Goal: Task Accomplishment & Management: Use online tool/utility

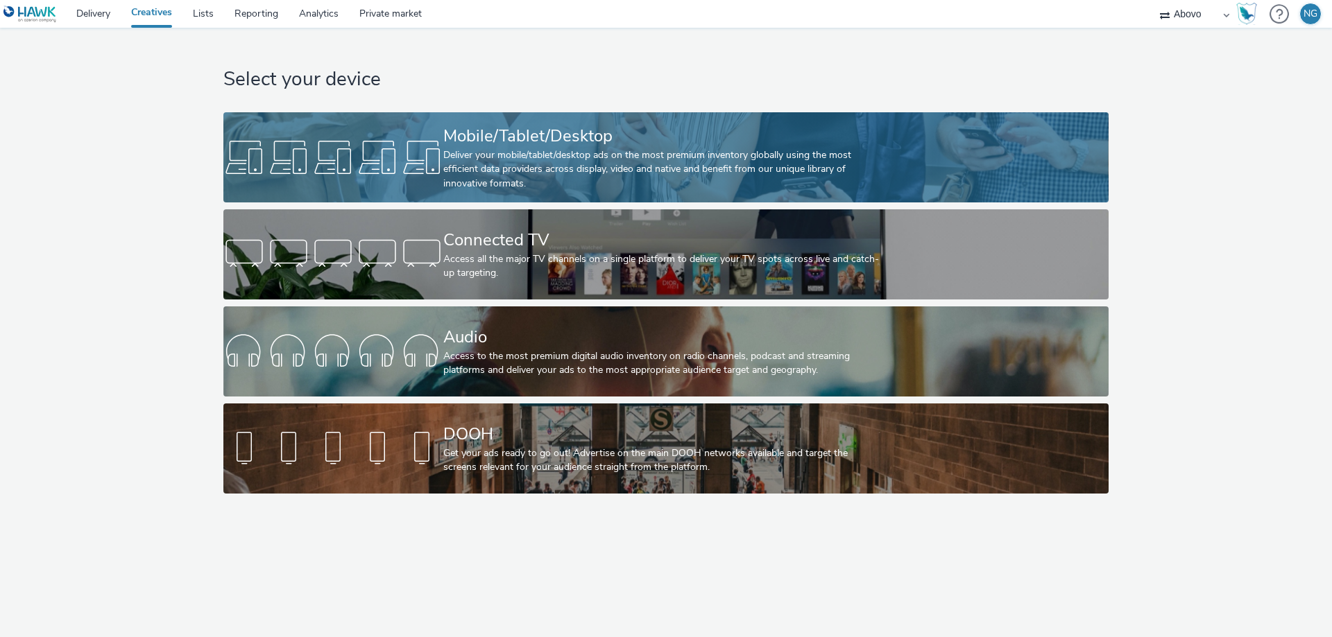
click at [440, 153] on div at bounding box center [333, 157] width 220 height 44
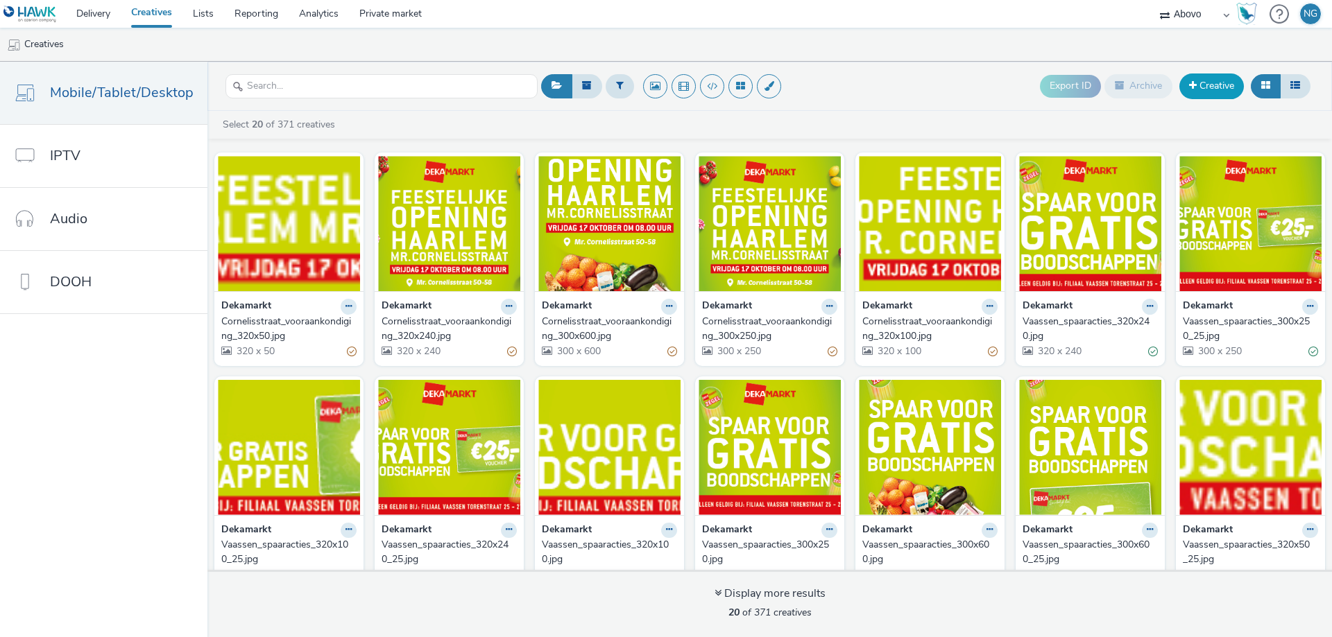
click at [1201, 90] on link "Creative" at bounding box center [1211, 86] width 64 height 25
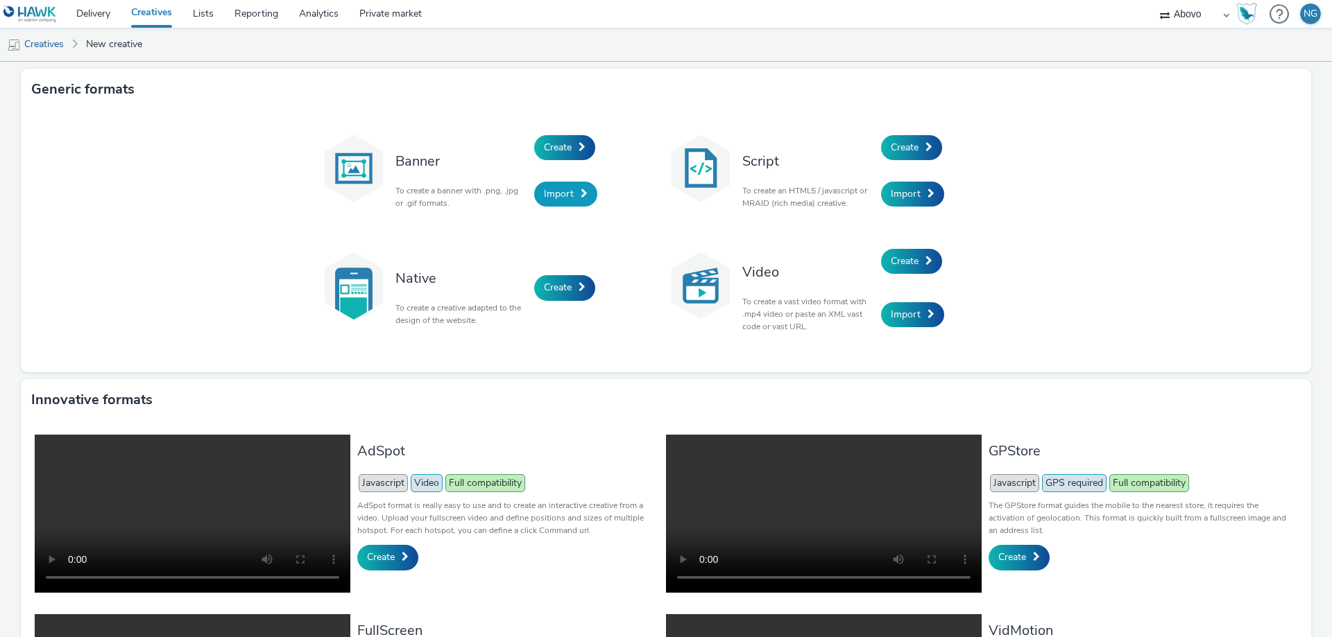
click at [558, 187] on link "Import" at bounding box center [565, 194] width 63 height 25
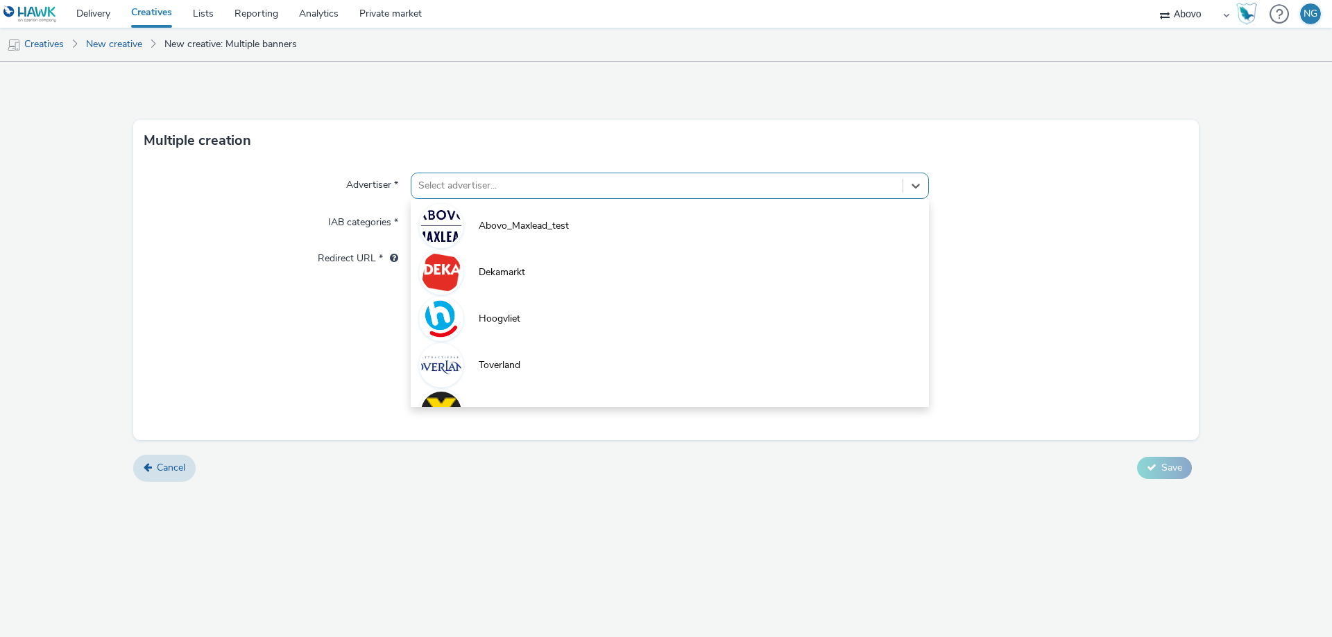
click at [436, 184] on div at bounding box center [656, 186] width 477 height 17
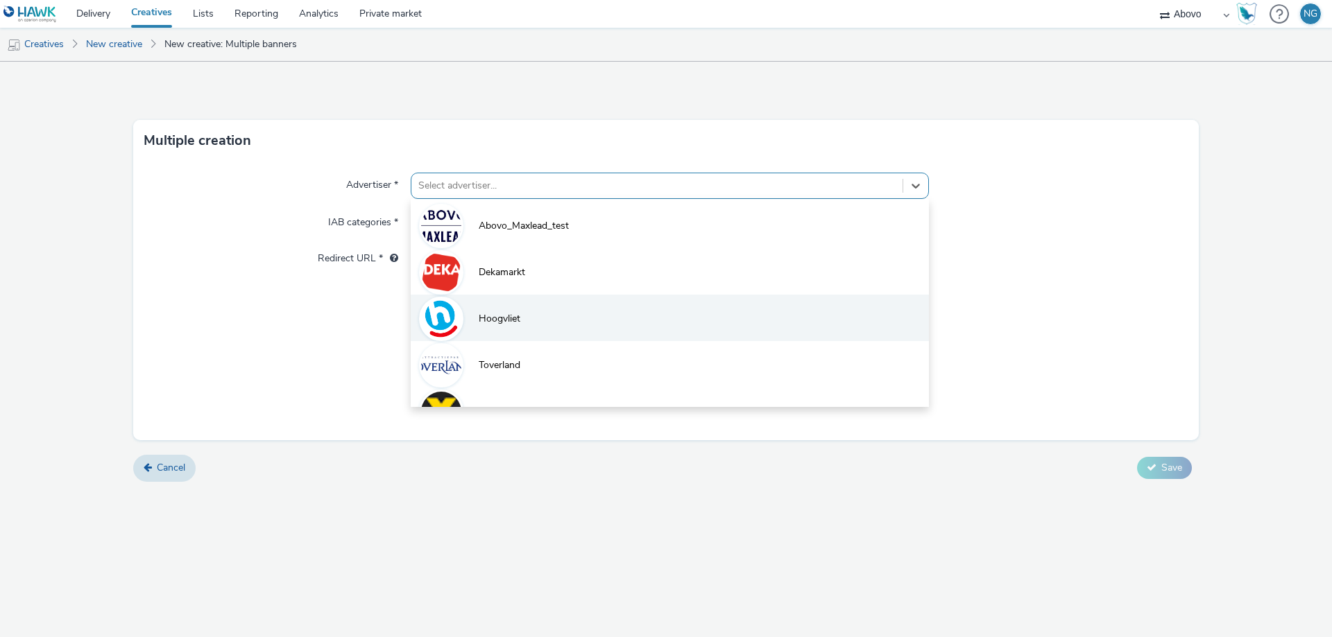
click at [495, 309] on li "Hoogvliet" at bounding box center [670, 318] width 518 height 46
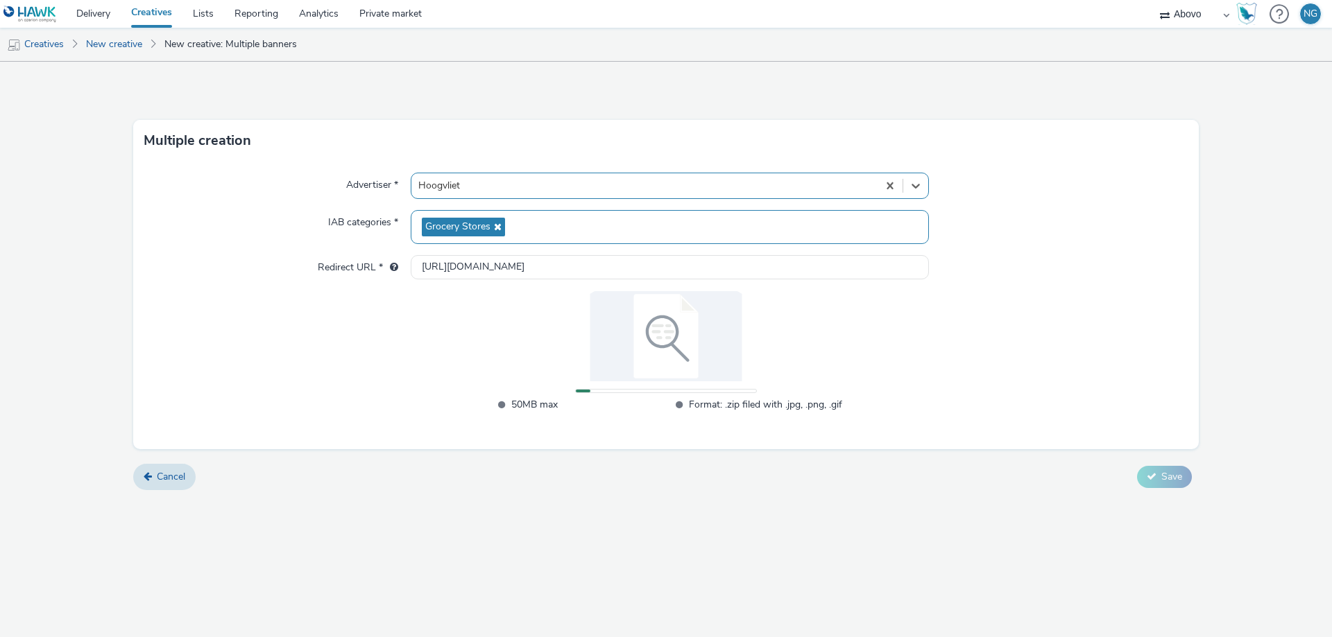
click at [433, 231] on span "Grocery Stores" at bounding box center [457, 227] width 65 height 12
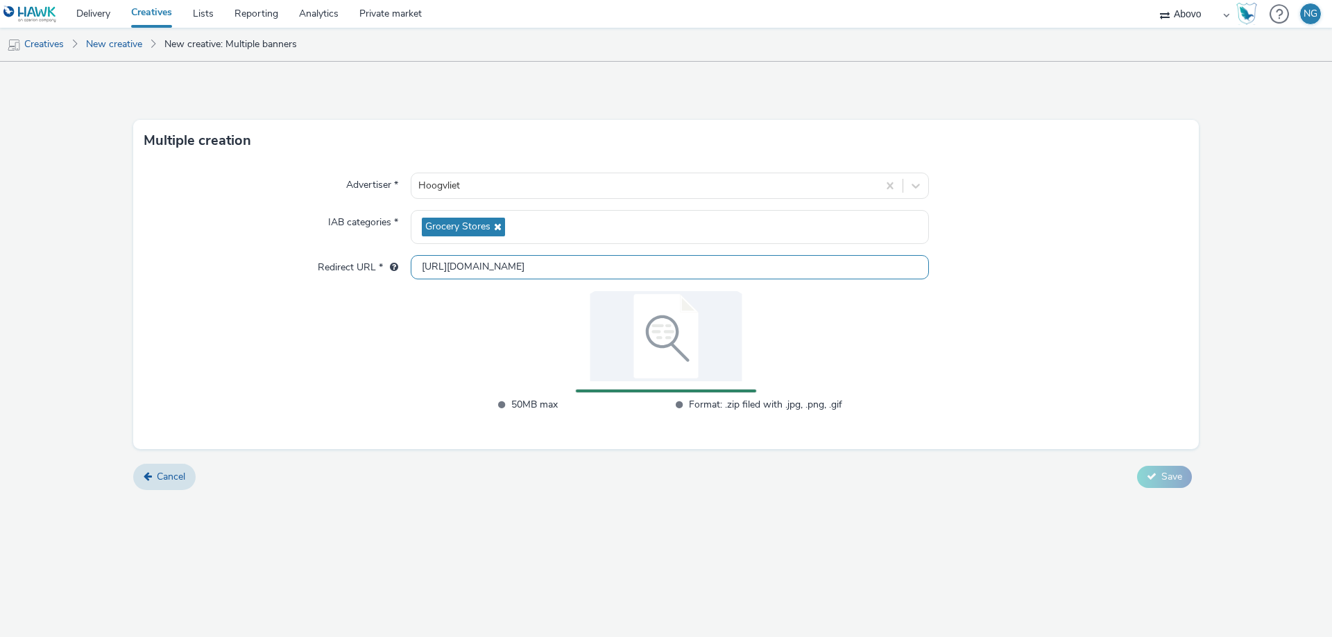
click at [534, 272] on input "[URL][DOMAIN_NAME]" at bounding box center [670, 267] width 518 height 24
drag, startPoint x: 559, startPoint y: 273, endPoint x: 339, endPoint y: 268, distance: 219.9
click at [339, 268] on div "Redirect URL * [URL][DOMAIN_NAME]" at bounding box center [665, 267] width 1043 height 25
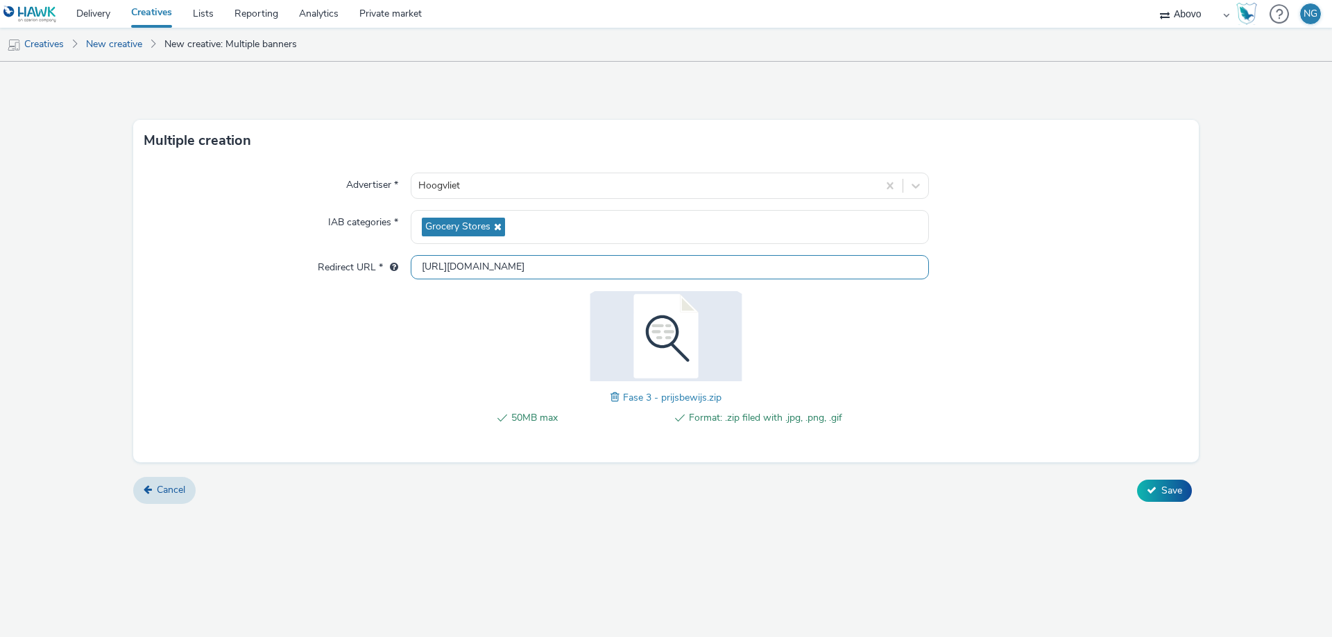
paste input "s://[DOMAIN_NAME][URL]"
type input "[URL][DOMAIN_NAME]"
click at [1161, 496] on span "Save" at bounding box center [1171, 490] width 21 height 13
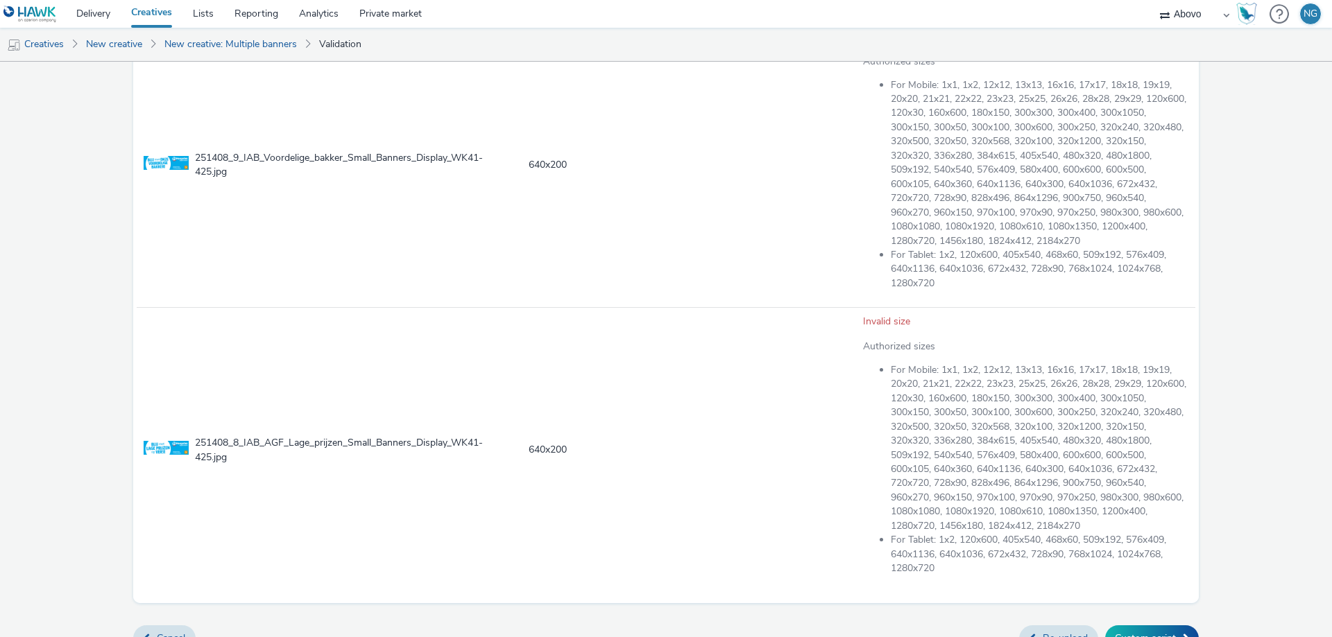
scroll to position [2120, 0]
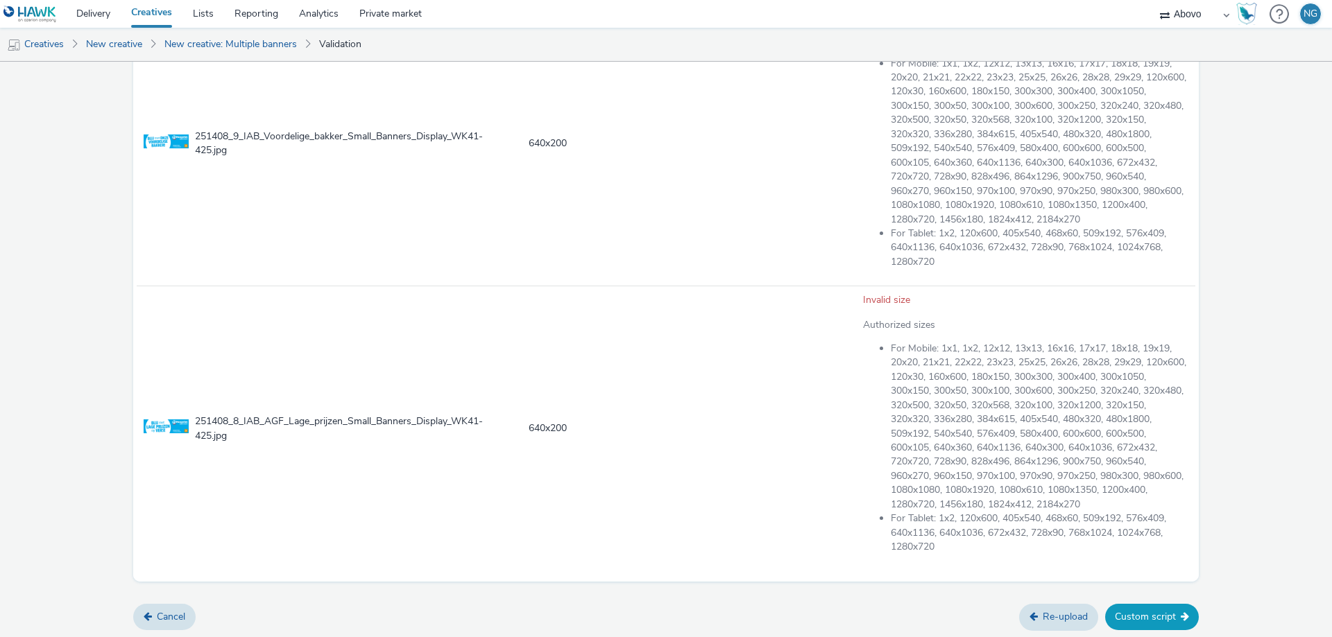
click at [1130, 608] on button "Custom script" at bounding box center [1152, 617] width 94 height 26
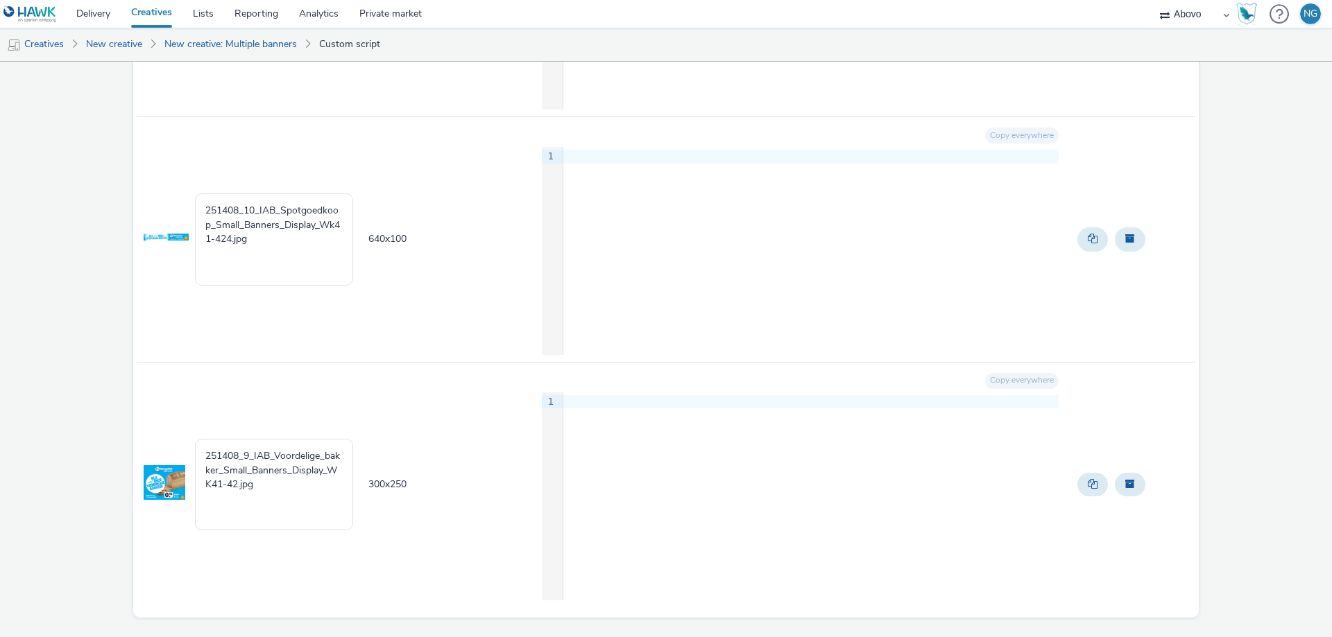
scroll to position [2834, 0]
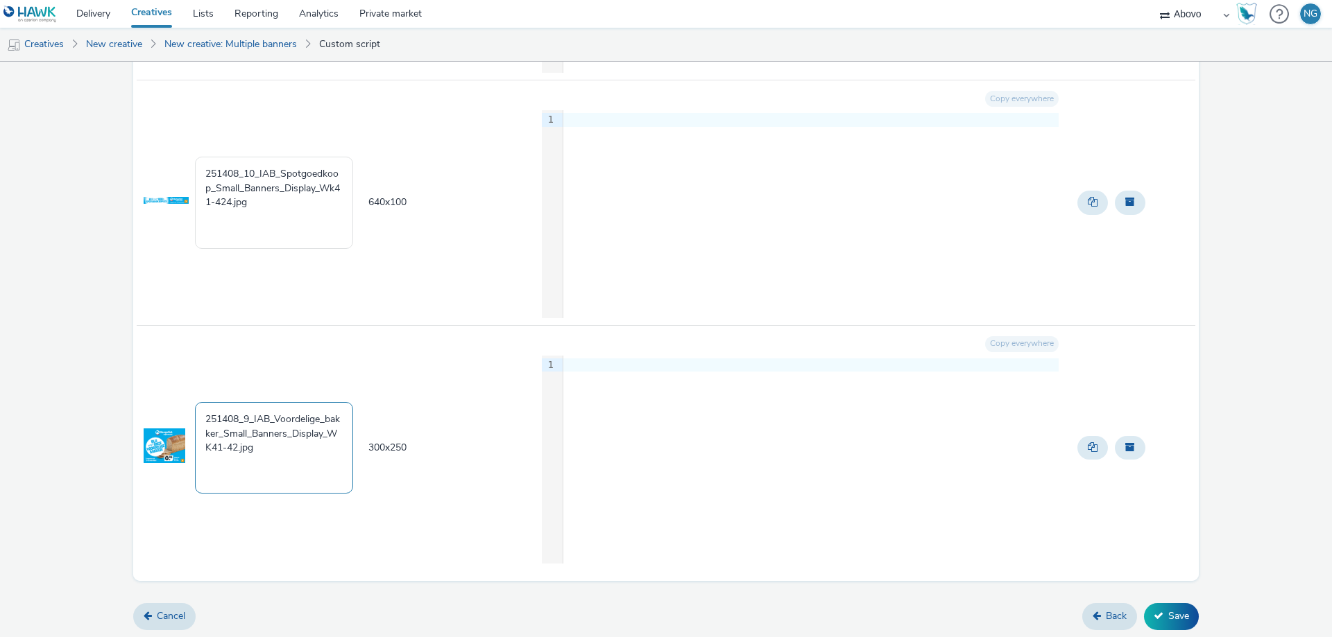
drag, startPoint x: 273, startPoint y: 461, endPoint x: 170, endPoint y: 385, distance: 127.5
click at [170, 385] on tr "251408_9_IAB_Voordelige_bakker_Small_Banners_Display_WK41-42.jpg 300 x 250 Copy…" at bounding box center [666, 447] width 1058 height 245
click at [411, 490] on td "300 x 250" at bounding box center [453, 447] width 173 height 245
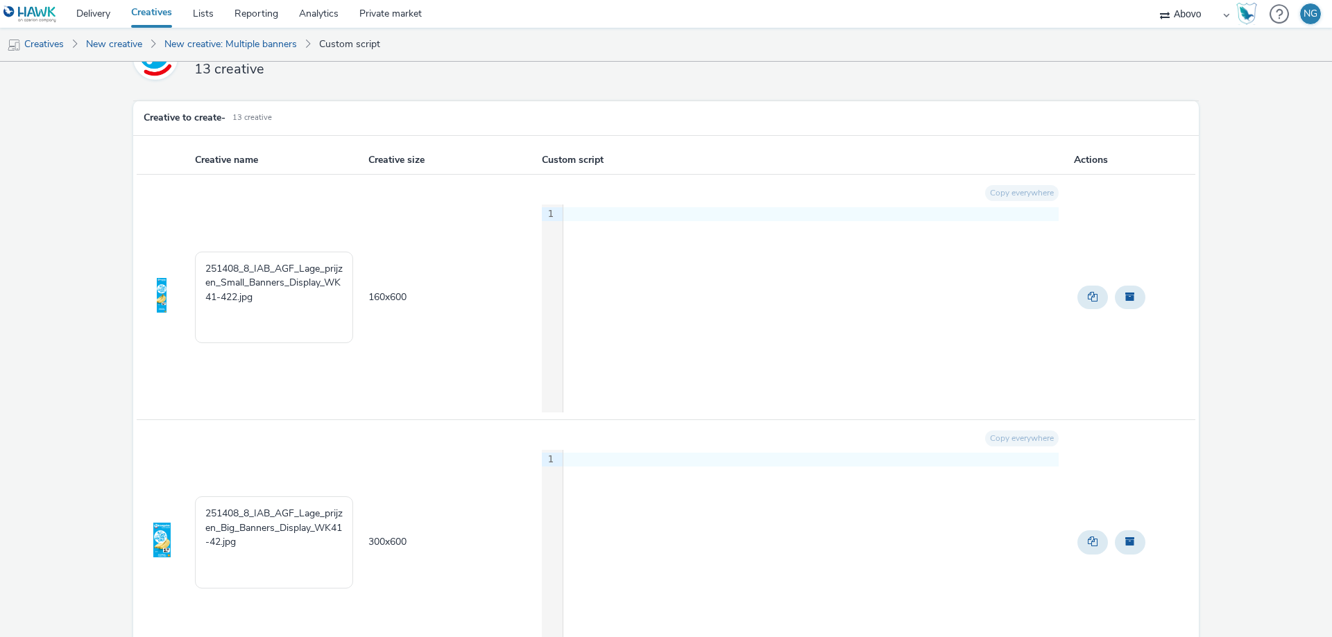
scroll to position [0, 0]
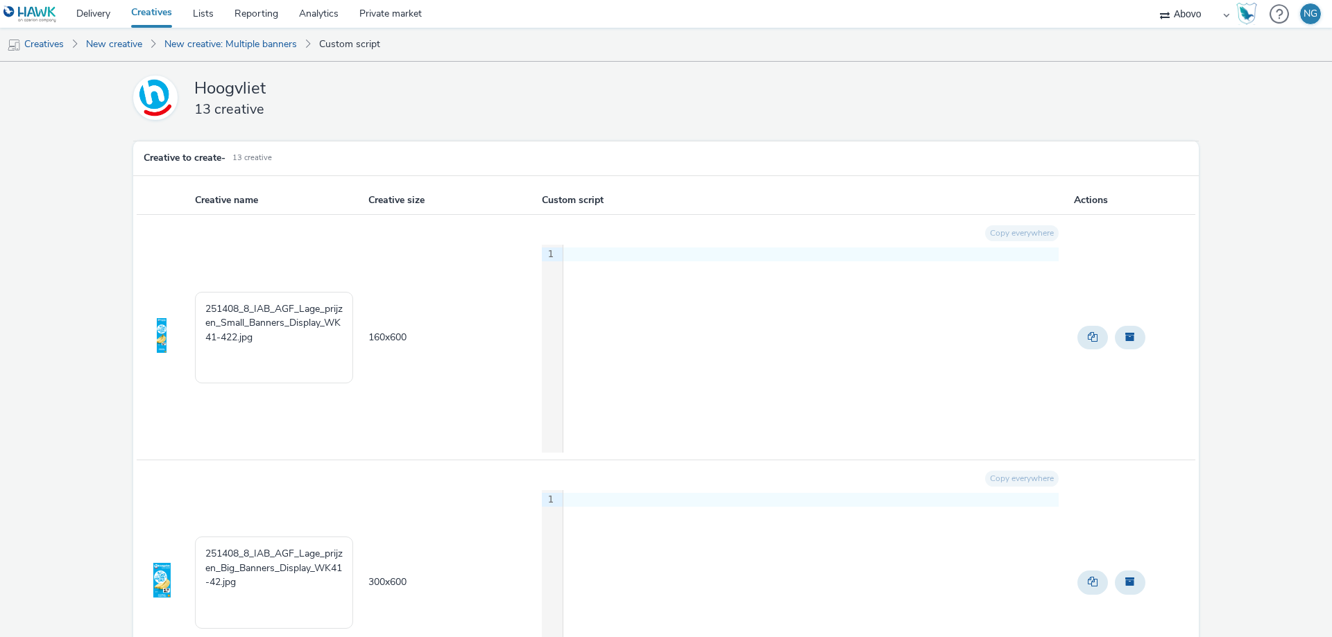
click at [406, 202] on th "Creative size" at bounding box center [453, 201] width 173 height 28
click at [628, 198] on th "Custom script" at bounding box center [806, 201] width 532 height 28
drag, startPoint x: 294, startPoint y: 356, endPoint x: 168, endPoint y: 275, distance: 150.4
click at [168, 275] on tr "251408_8_IAB_AGF_Lage_prijzen_Small_Banners_Display_WK41-422.jpg 160 x 600 Copy…" at bounding box center [666, 338] width 1058 height 246
click at [465, 449] on td "160 x 600" at bounding box center [453, 338] width 173 height 246
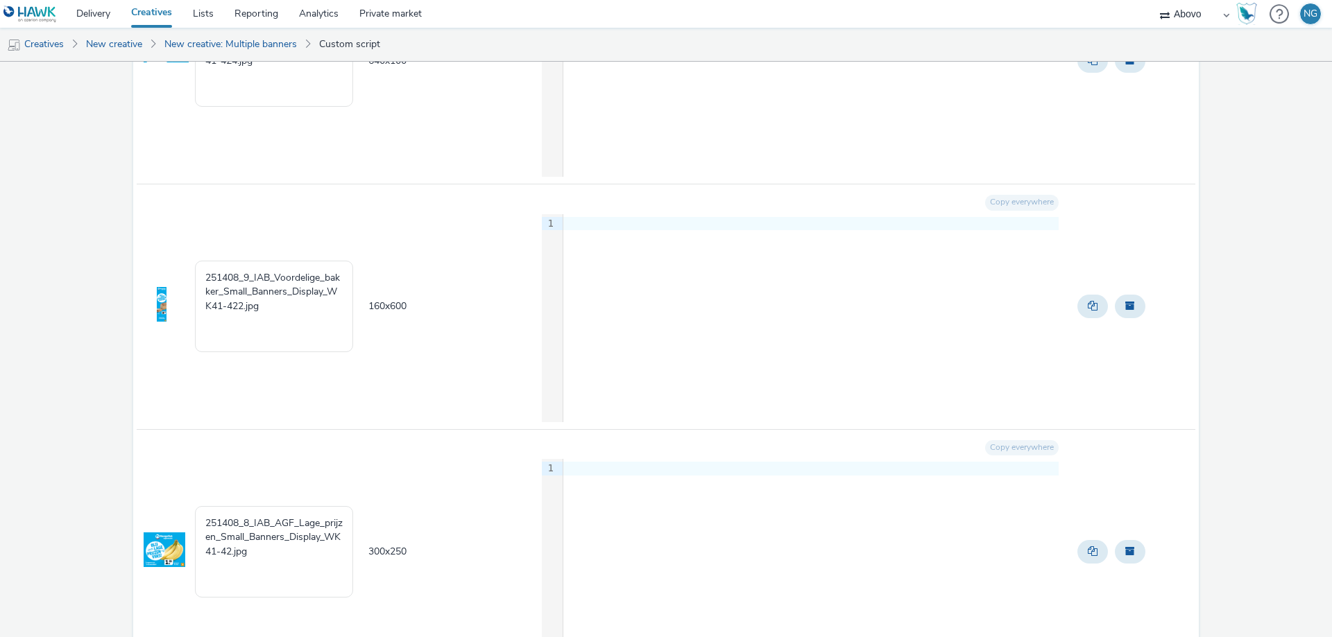
scroll to position [624, 0]
